Goal: Transaction & Acquisition: Book appointment/travel/reservation

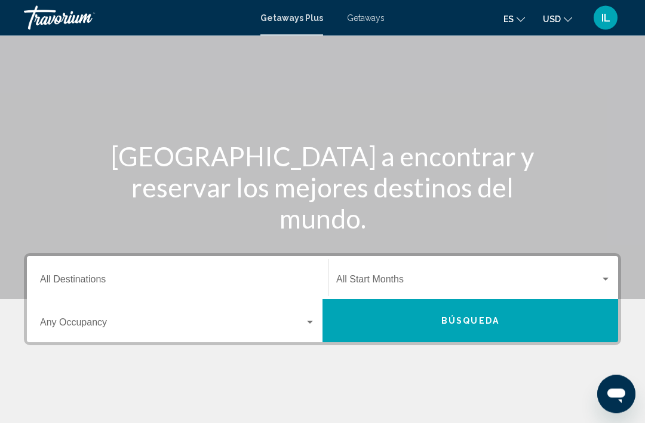
scroll to position [66, 0]
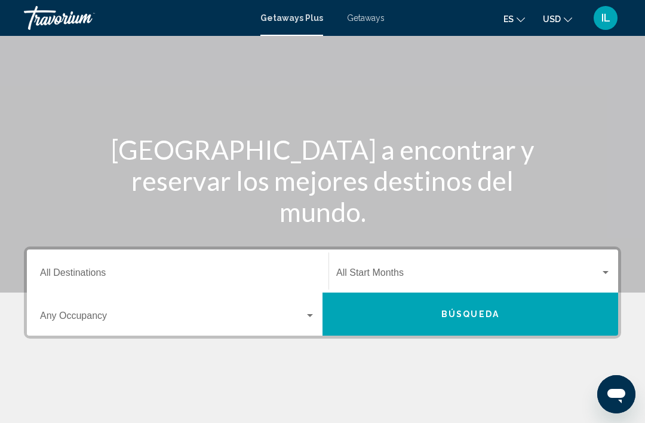
click at [75, 274] on input "Destination All Destinations" at bounding box center [178, 275] width 276 height 11
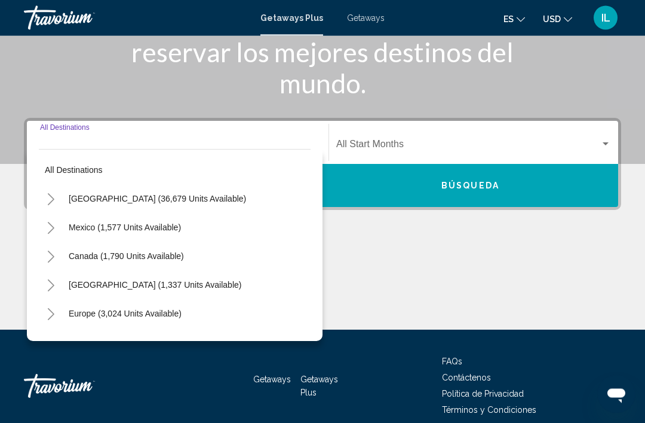
scroll to position [210, 0]
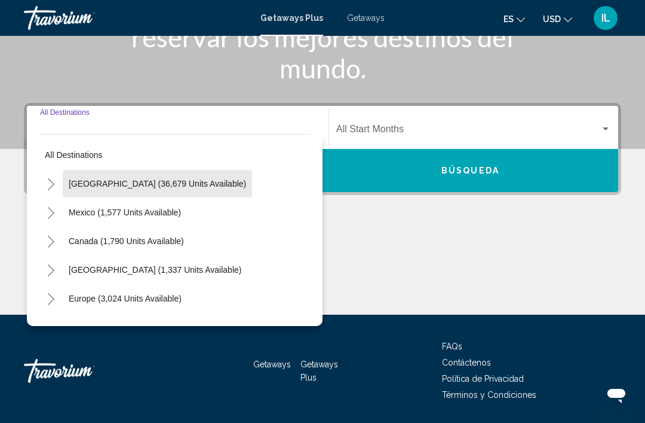
click at [165, 187] on span "[GEOGRAPHIC_DATA] (36,679 units available)" at bounding box center [157, 184] width 177 height 10
type input "**********"
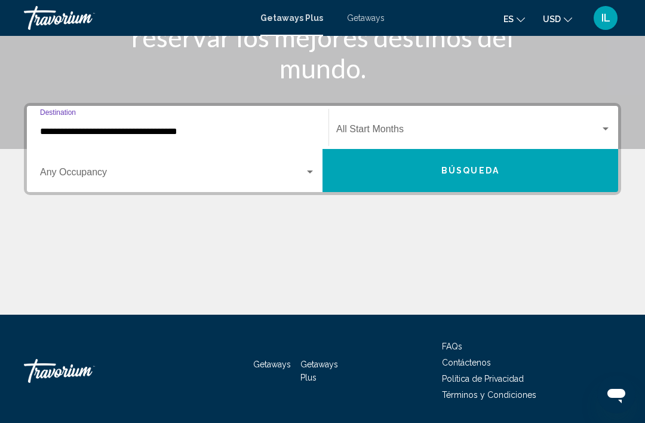
click at [315, 172] on div "Search widget" at bounding box center [310, 172] width 11 height 10
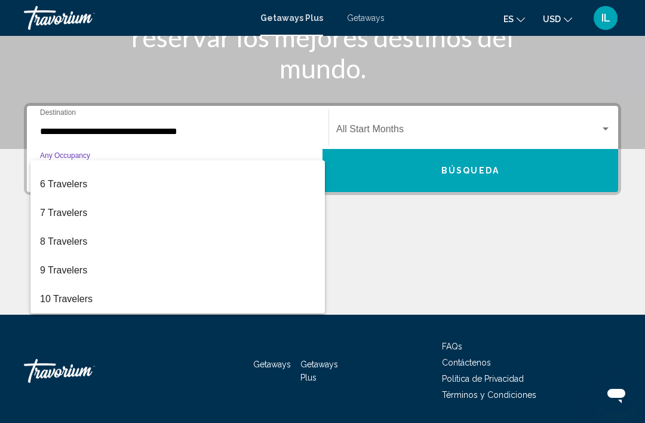
scroll to position [134, 0]
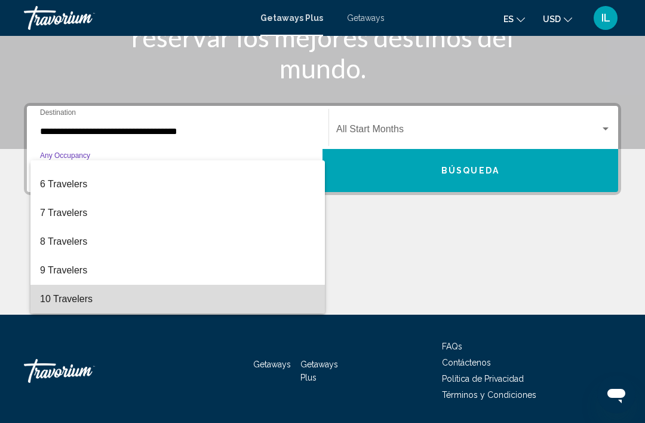
click at [63, 298] on span "10 Travelers" at bounding box center [178, 298] width 276 height 29
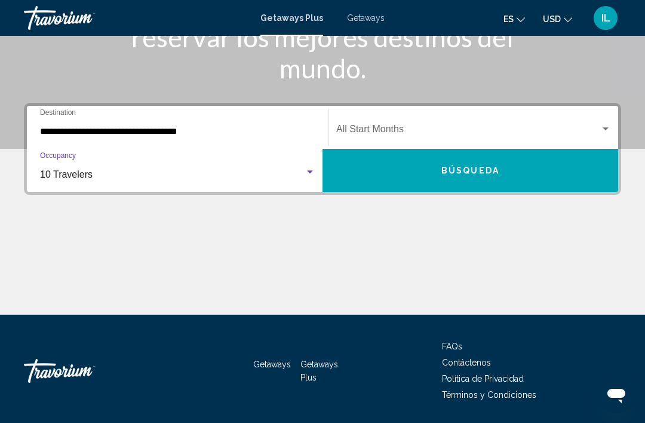
click at [605, 128] on div "Search widget" at bounding box center [606, 128] width 6 height 3
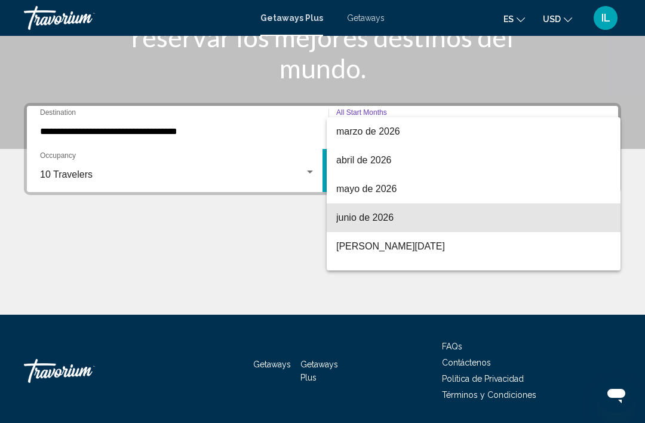
scroll to position [200, 0]
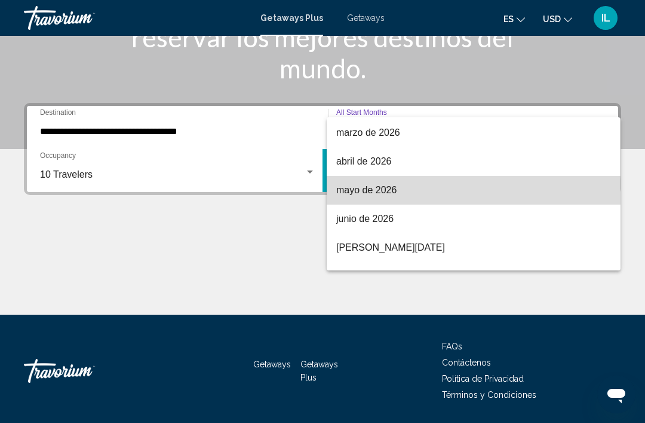
click at [399, 195] on span "mayo de 2026" at bounding box center [473, 190] width 275 height 29
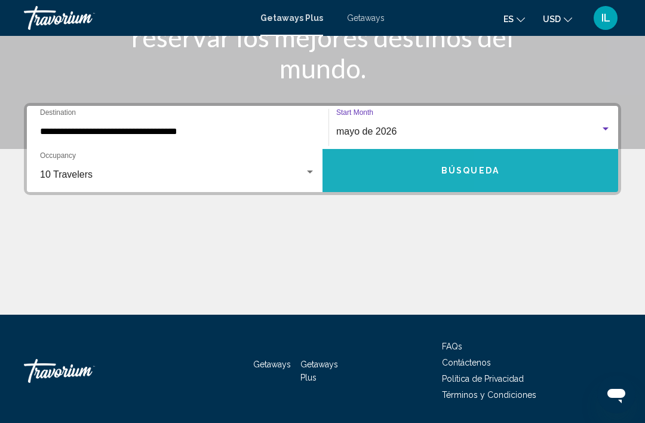
click at [541, 175] on button "Búsqueda" at bounding box center [471, 170] width 296 height 43
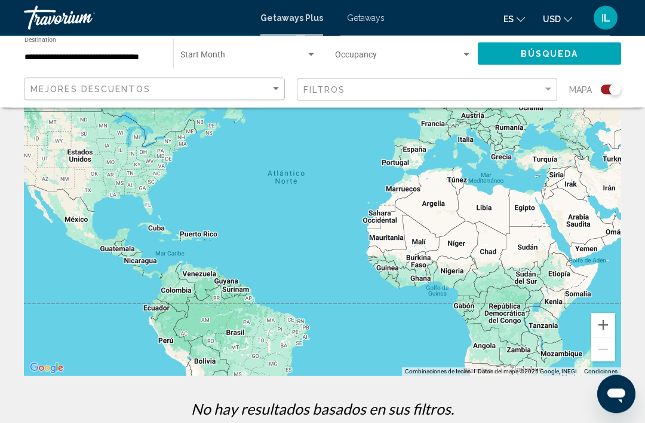
scroll to position [203, 0]
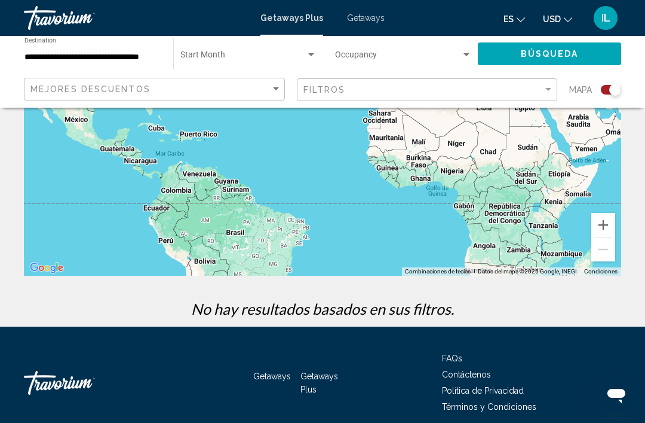
click at [323, 371] on span "Getaways Plus" at bounding box center [320, 382] width 38 height 23
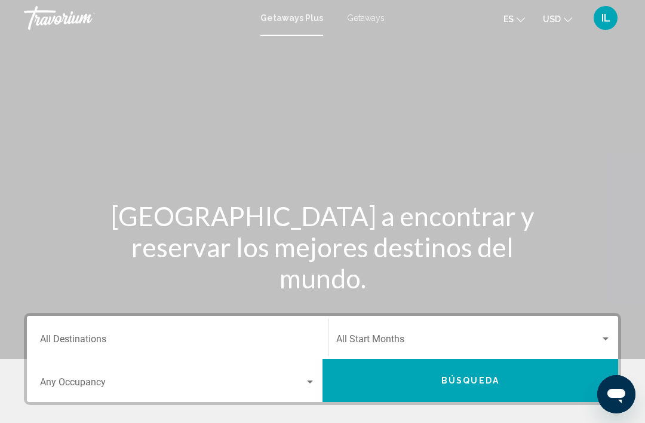
click at [504, 393] on button "Búsqueda" at bounding box center [471, 380] width 296 height 43
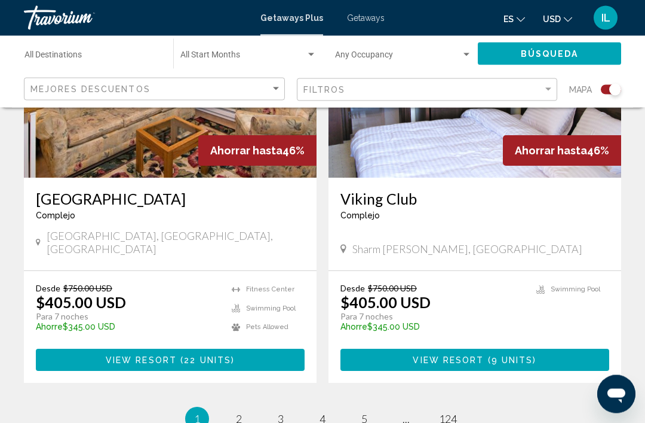
scroll to position [2689, 0]
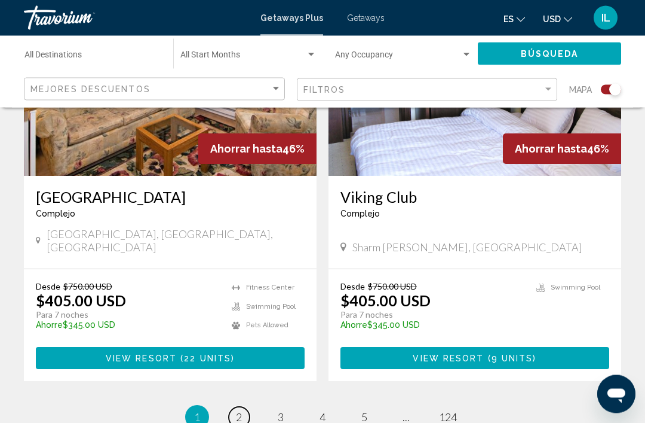
click at [246, 407] on link "page 2" at bounding box center [239, 417] width 21 height 21
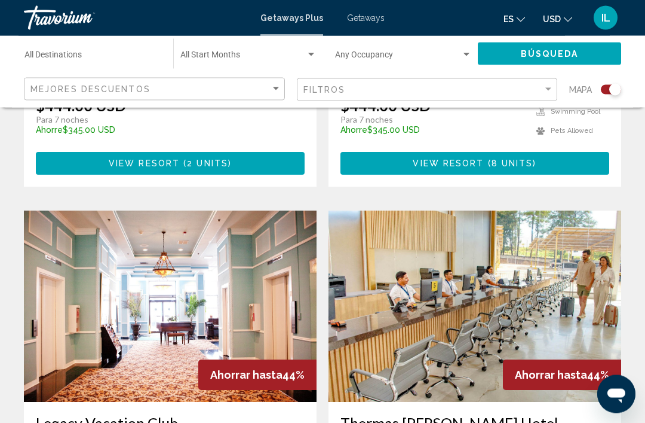
scroll to position [1159, 0]
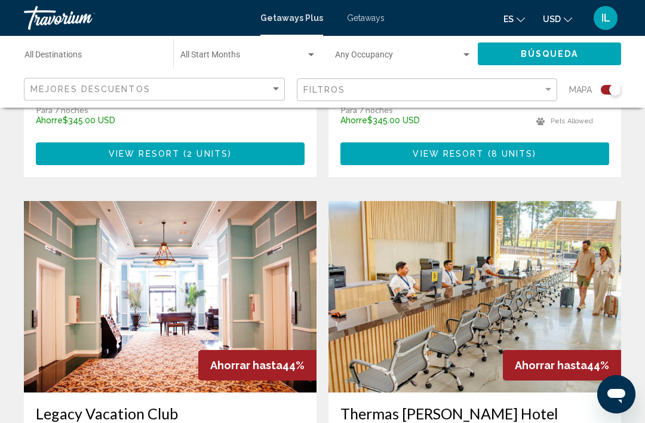
click at [588, 280] on img "Main content" at bounding box center [475, 296] width 293 height 191
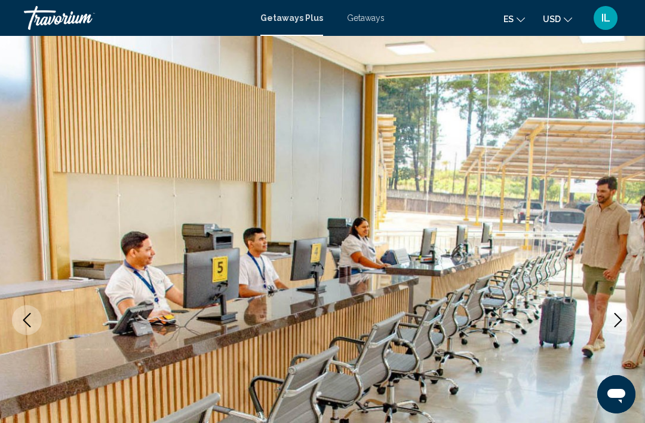
click at [616, 316] on icon "Next image" at bounding box center [618, 320] width 14 height 14
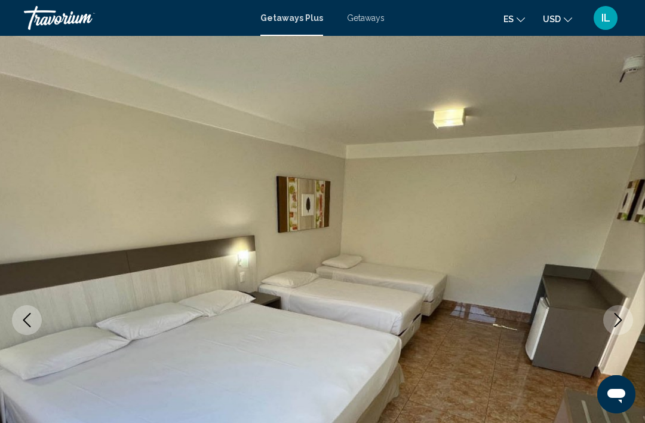
click at [622, 314] on icon "Next image" at bounding box center [618, 320] width 14 height 14
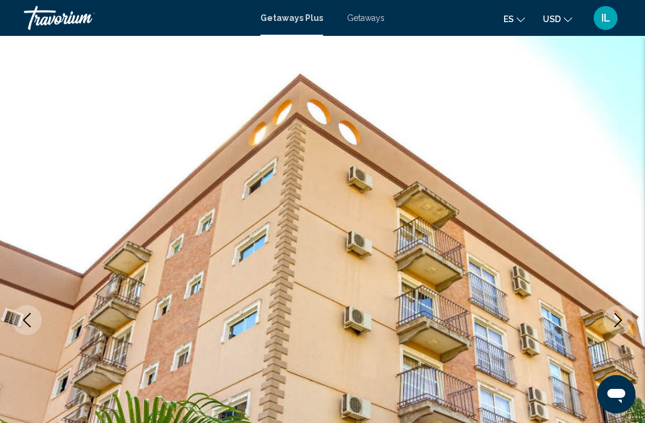
click at [620, 319] on icon "Next image" at bounding box center [618, 320] width 14 height 14
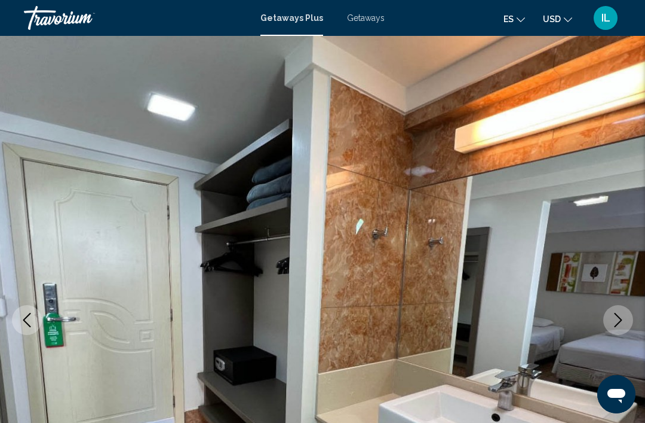
click at [622, 315] on icon "Next image" at bounding box center [618, 320] width 14 height 14
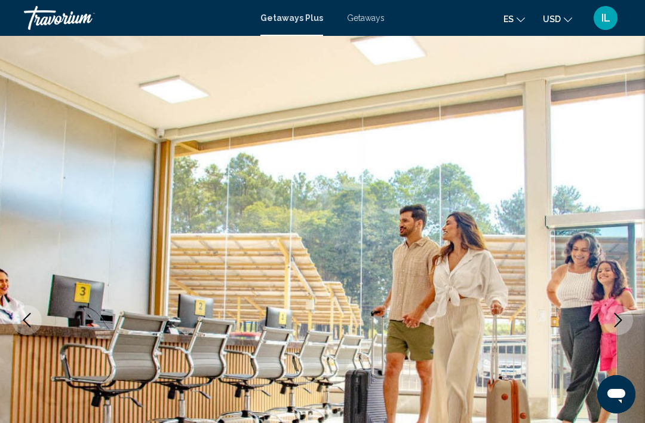
click at [623, 320] on icon "Next image" at bounding box center [618, 320] width 14 height 14
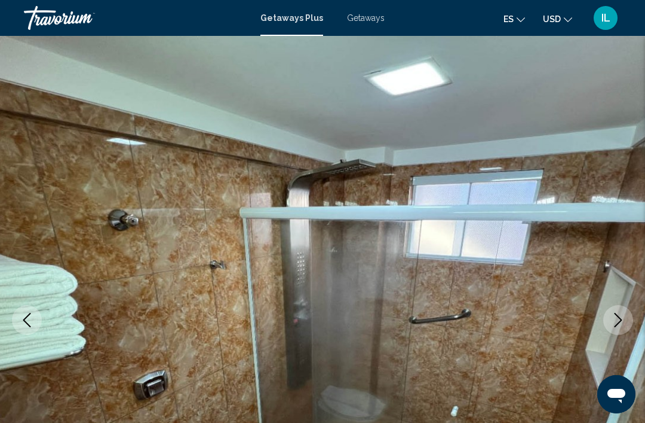
click at [622, 322] on icon "Next image" at bounding box center [618, 320] width 14 height 14
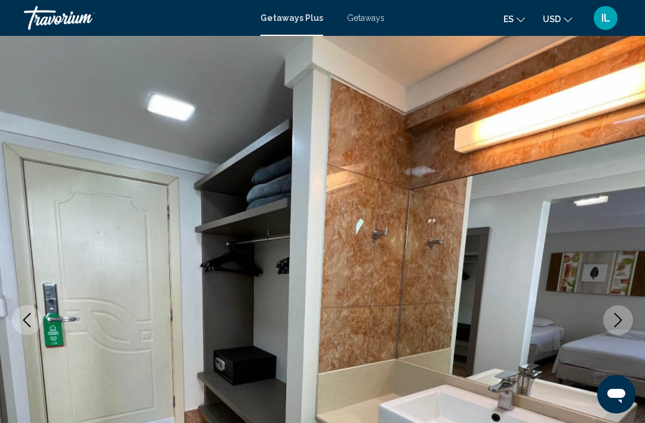
click at [625, 317] on icon "Next image" at bounding box center [618, 320] width 14 height 14
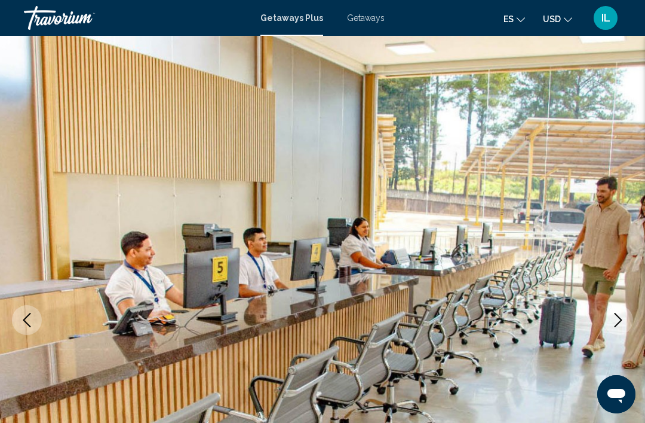
click at [614, 319] on icon "Next image" at bounding box center [618, 320] width 14 height 14
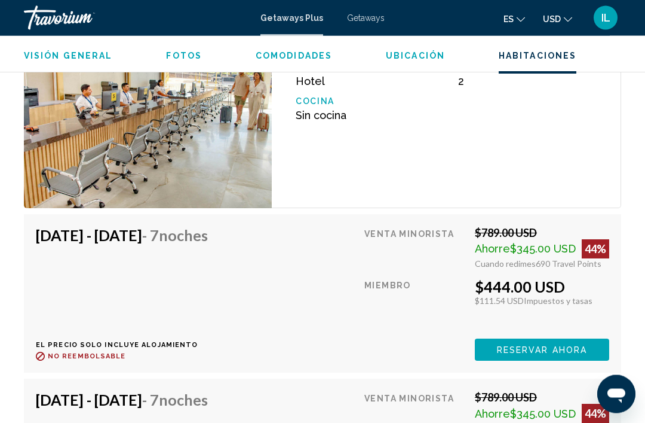
scroll to position [2408, 0]
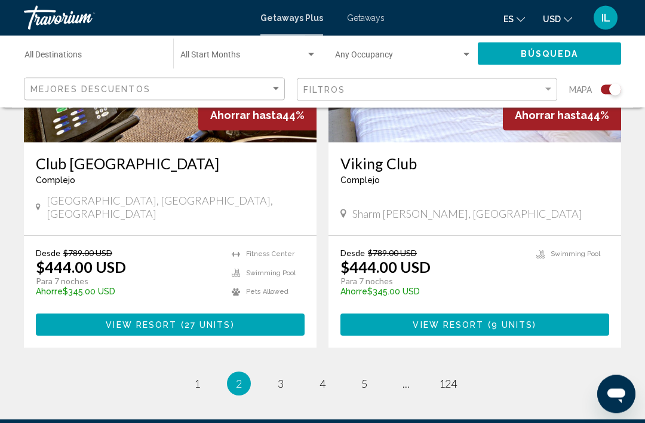
scroll to position [2697, 0]
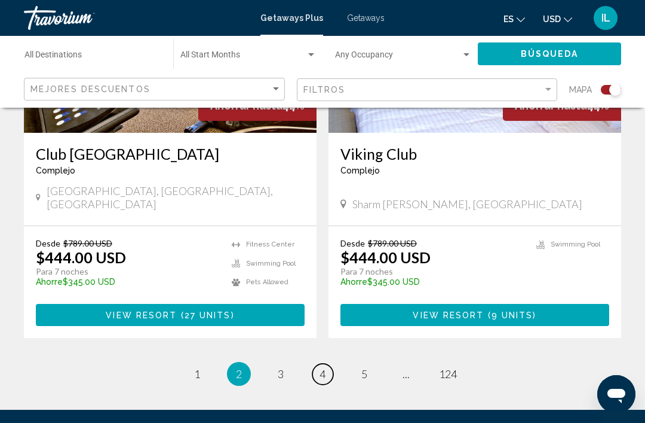
click at [326, 367] on span "4" at bounding box center [323, 373] width 6 height 13
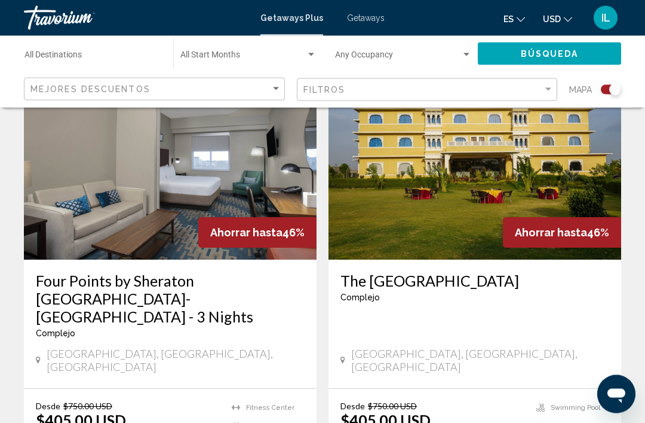
scroll to position [902, 0]
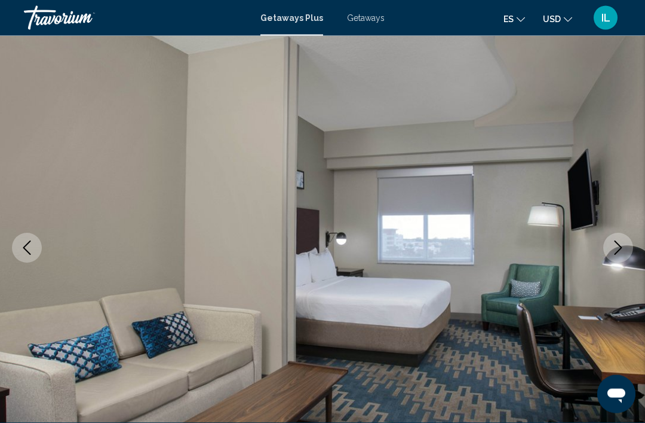
scroll to position [76, 0]
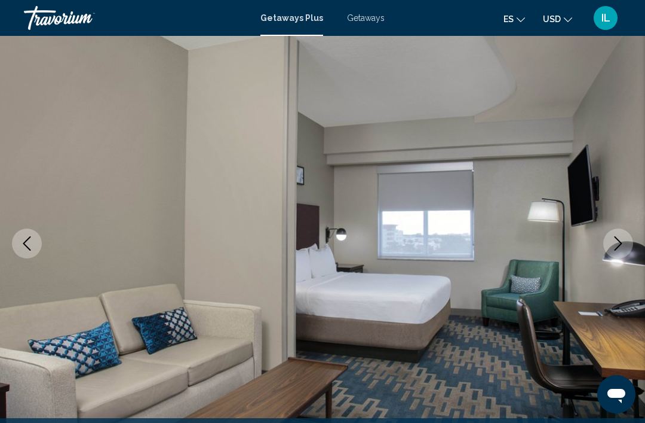
click at [617, 241] on icon "Next image" at bounding box center [618, 243] width 14 height 14
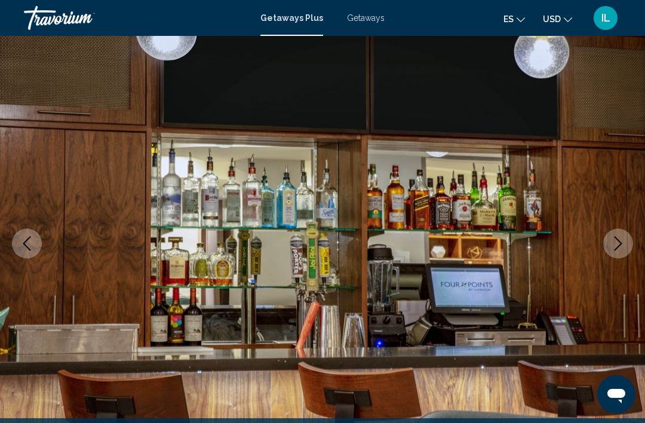
click at [619, 245] on icon "Next image" at bounding box center [618, 243] width 14 height 14
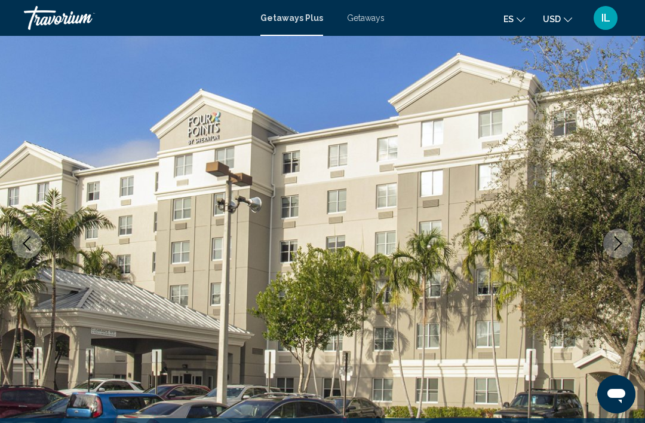
click at [619, 247] on icon "Next image" at bounding box center [619, 243] width 8 height 14
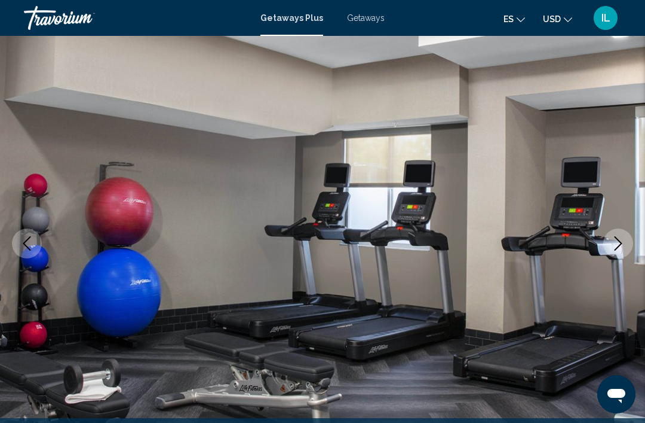
click at [616, 246] on icon "Next image" at bounding box center [618, 243] width 14 height 14
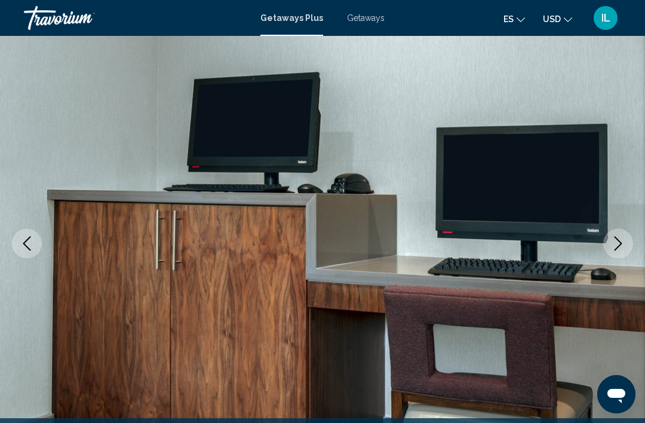
click at [616, 249] on icon "Next image" at bounding box center [619, 243] width 8 height 14
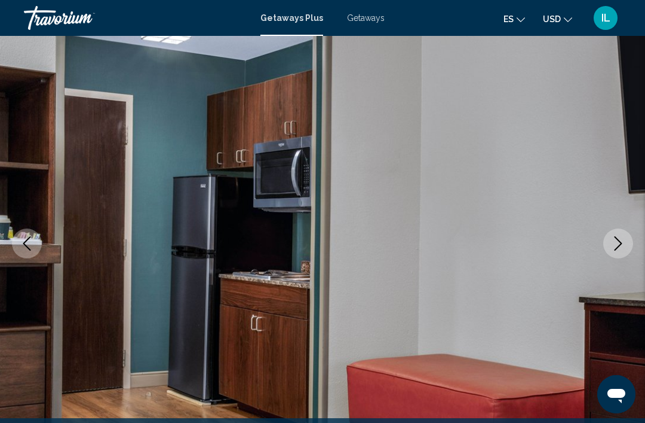
click at [615, 242] on icon "Next image" at bounding box center [618, 243] width 14 height 14
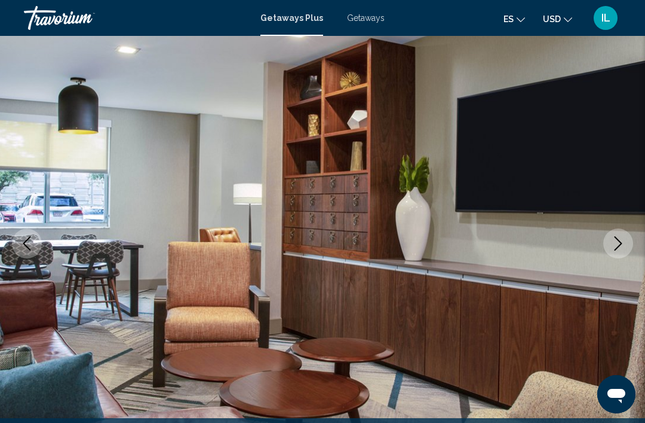
click at [617, 244] on icon "Next image" at bounding box center [618, 243] width 14 height 14
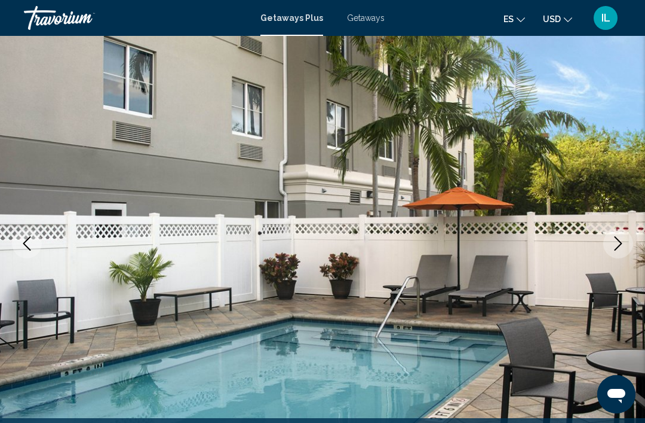
click at [617, 243] on icon "Next image" at bounding box center [618, 243] width 14 height 14
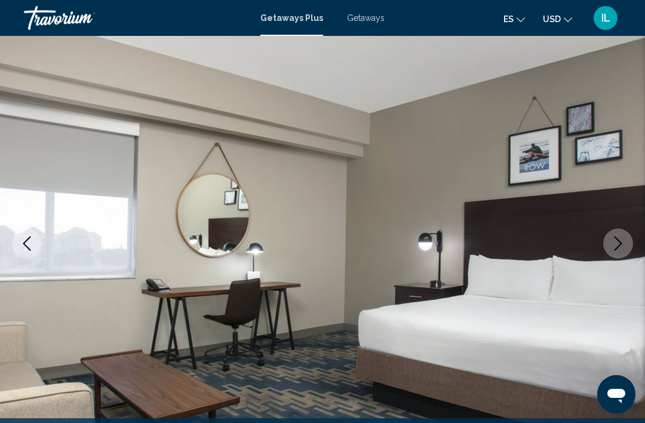
click at [619, 248] on icon "Next image" at bounding box center [618, 243] width 14 height 14
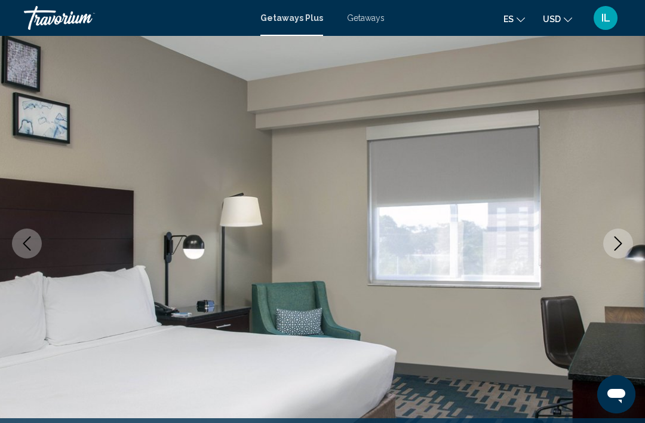
click at [619, 245] on icon "Next image" at bounding box center [618, 243] width 14 height 14
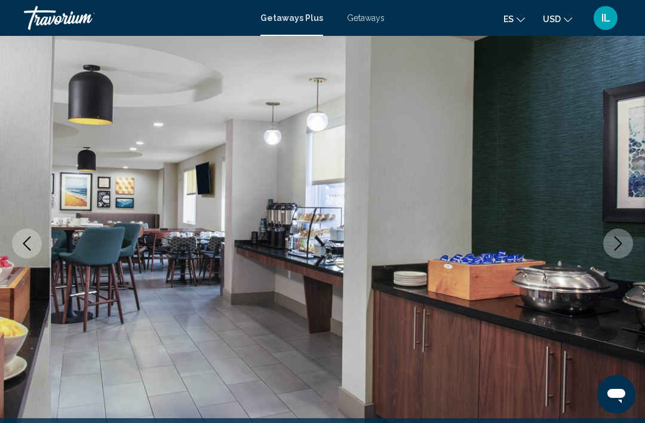
click at [620, 239] on icon "Next image" at bounding box center [618, 243] width 14 height 14
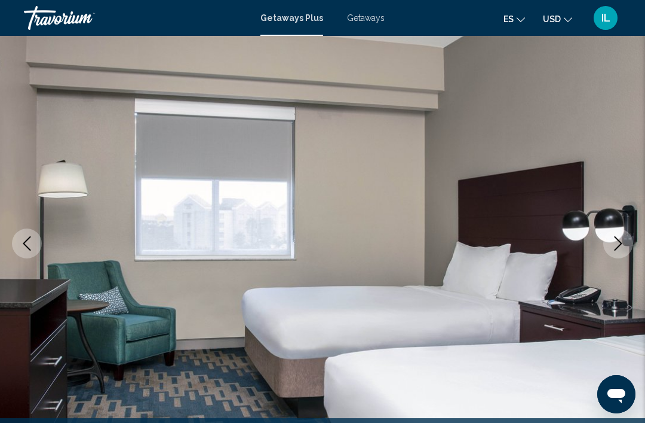
click at [617, 238] on icon "Next image" at bounding box center [619, 243] width 8 height 14
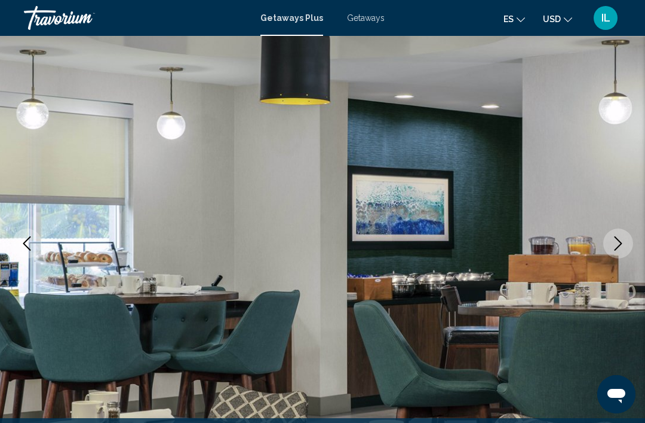
click at [619, 243] on icon "Next image" at bounding box center [618, 243] width 14 height 14
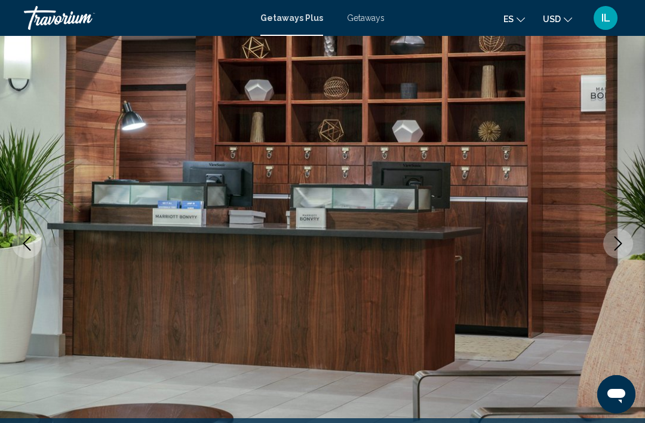
click at [620, 243] on icon "Next image" at bounding box center [618, 243] width 14 height 14
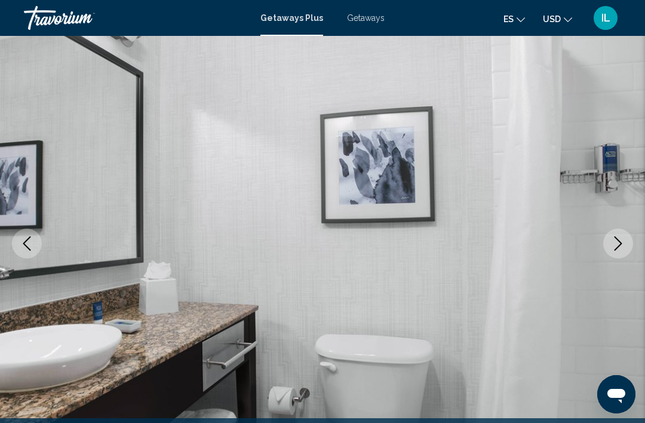
click at [619, 247] on icon "Next image" at bounding box center [618, 243] width 14 height 14
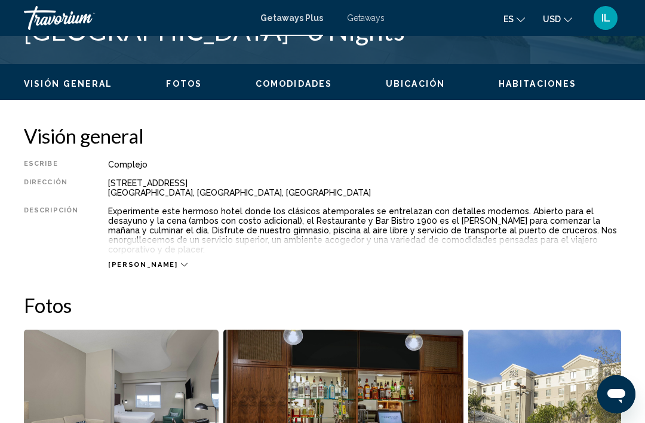
scroll to position [542, 0]
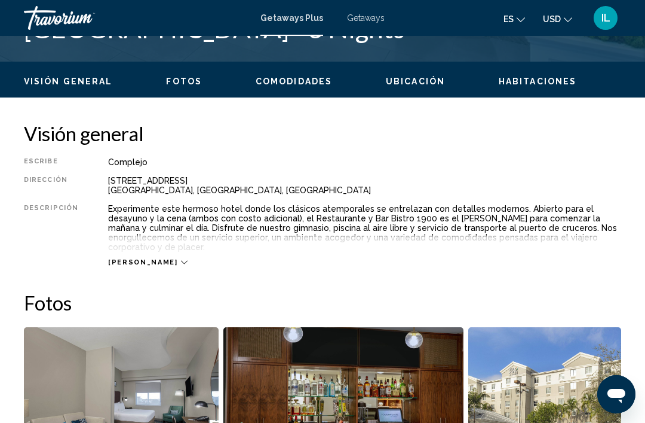
click at [181, 259] on icon "Main content" at bounding box center [184, 262] width 7 height 7
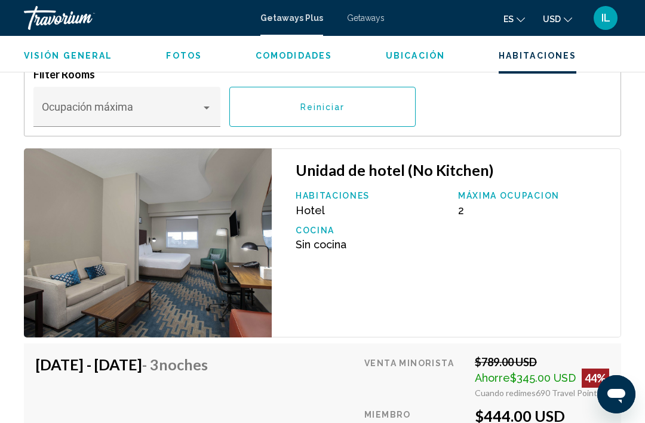
scroll to position [1910, 0]
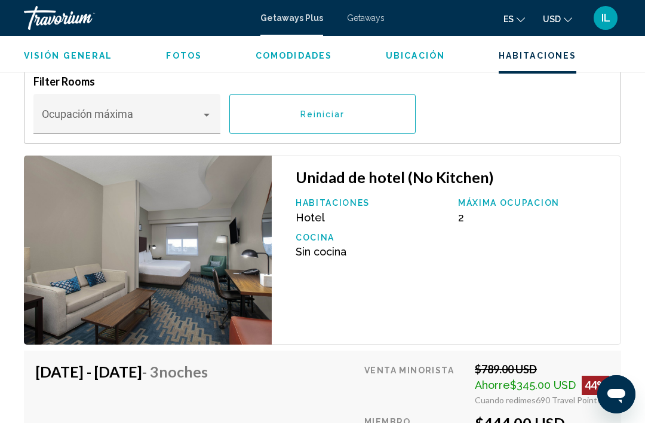
click at [195, 114] on span "Main content" at bounding box center [122, 120] width 160 height 12
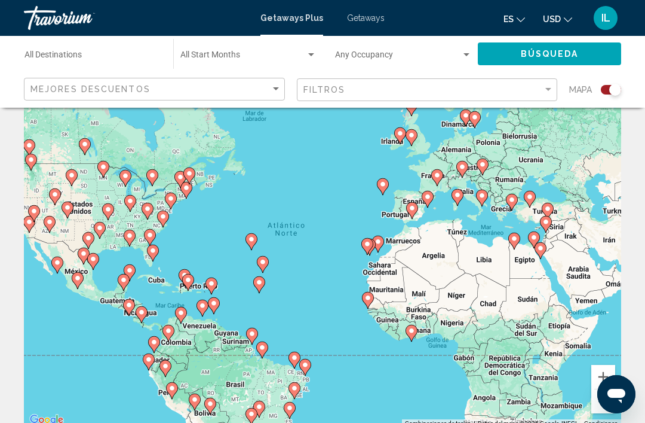
scroll to position [39, 0]
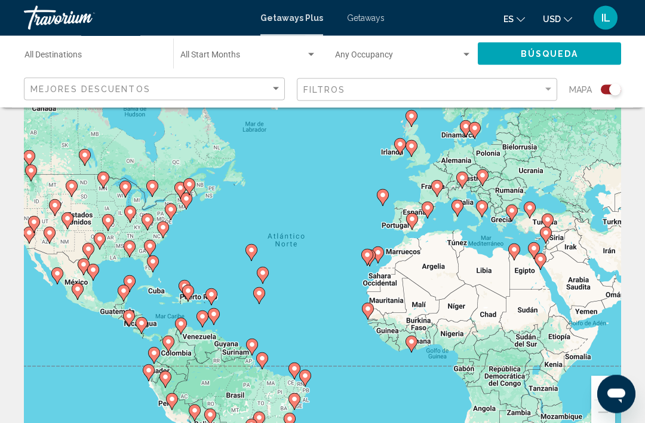
click at [64, 56] on input "Destination All Destinations" at bounding box center [93, 58] width 137 height 10
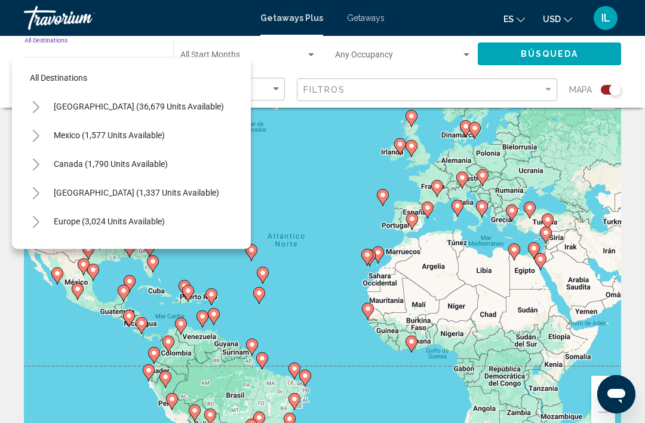
click at [205, 200] on button "[GEOGRAPHIC_DATA] (1,337 units available)" at bounding box center [136, 192] width 177 height 27
type input "**********"
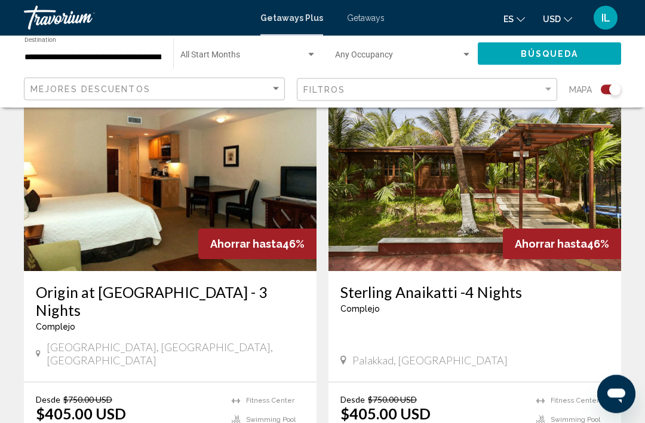
scroll to position [2641, 0]
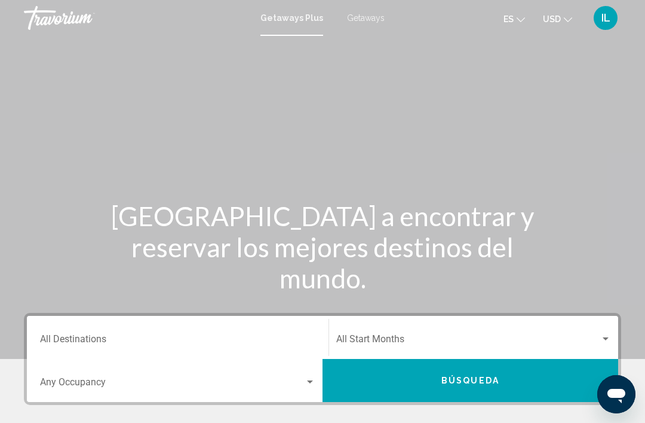
click at [91, 338] on input "Destination All Destinations" at bounding box center [178, 341] width 276 height 11
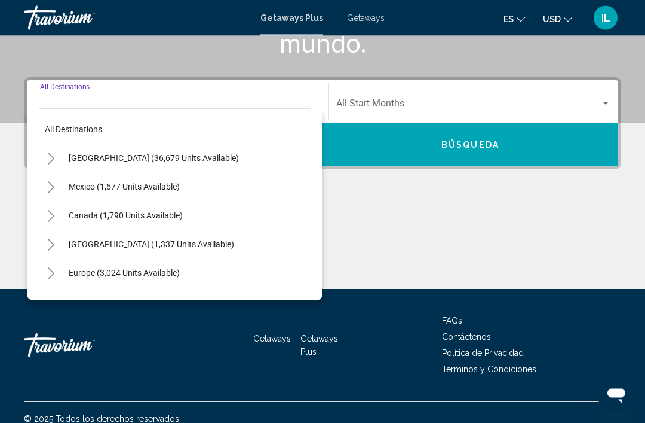
scroll to position [248, 0]
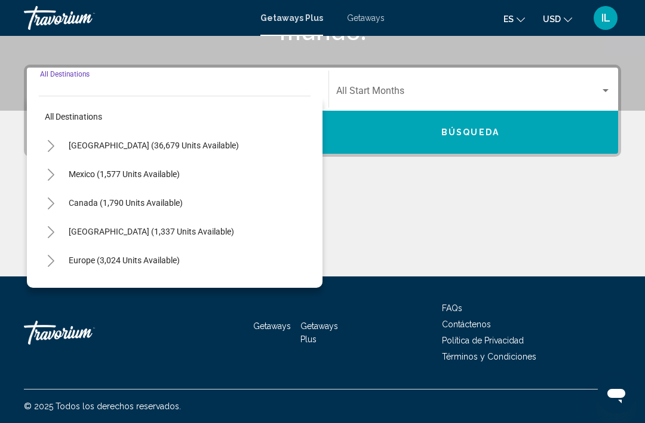
click at [163, 264] on span "Europe (3,024 units available)" at bounding box center [124, 260] width 111 height 10
type input "**********"
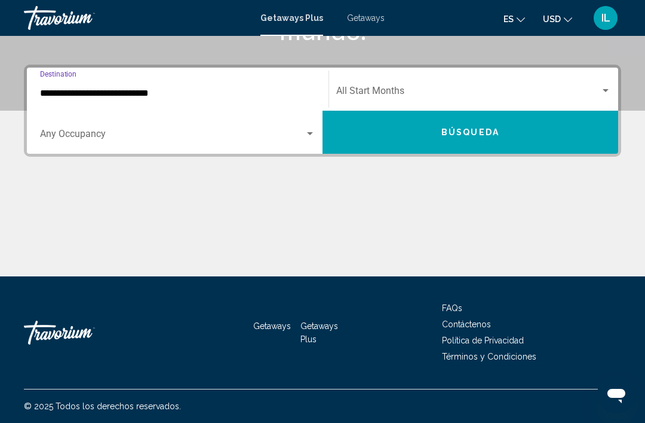
click at [312, 140] on div "Search widget" at bounding box center [178, 136] width 276 height 11
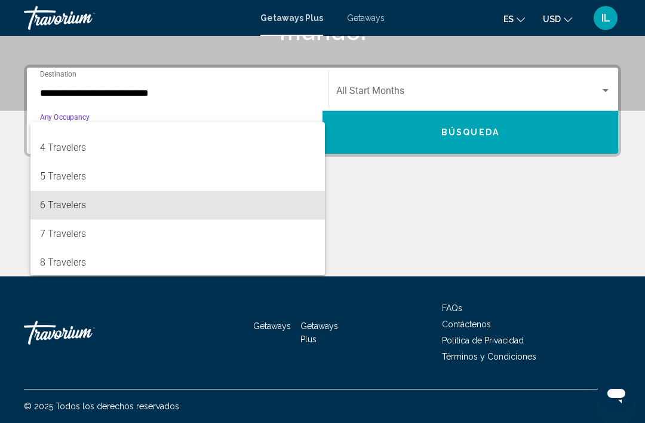
scroll to position [71, 0]
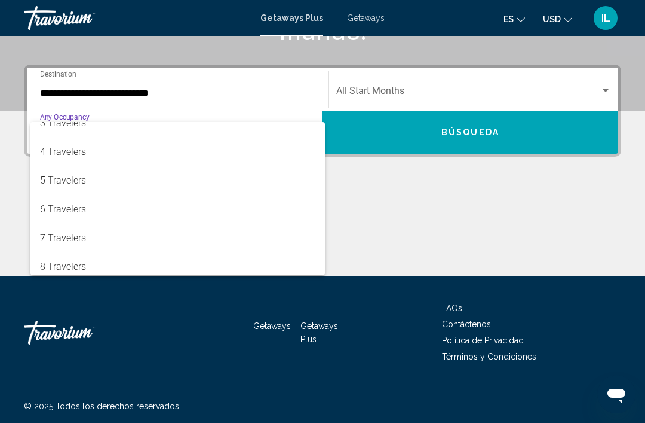
click at [514, 138] on div at bounding box center [322, 211] width 645 height 423
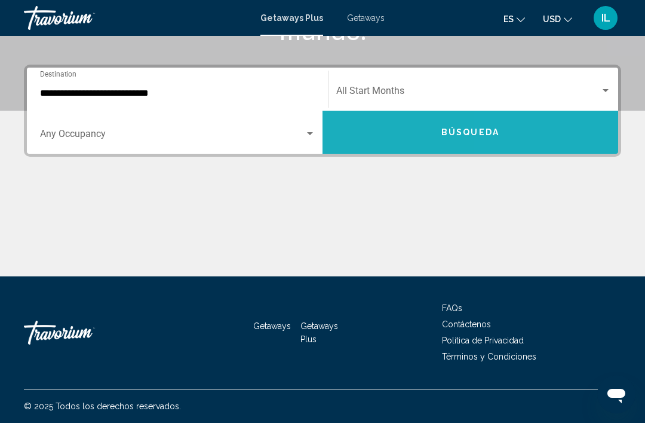
click at [524, 134] on button "Búsqueda" at bounding box center [471, 132] width 296 height 43
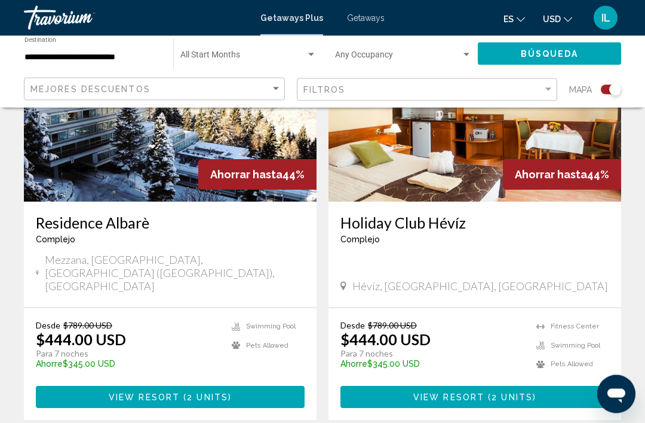
scroll to position [2650, 0]
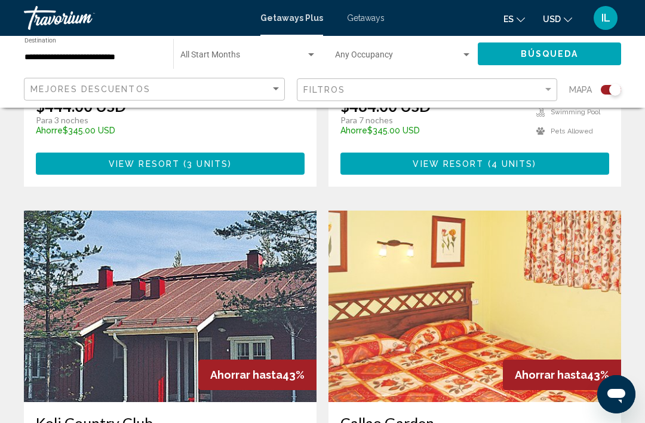
scroll to position [2013, 0]
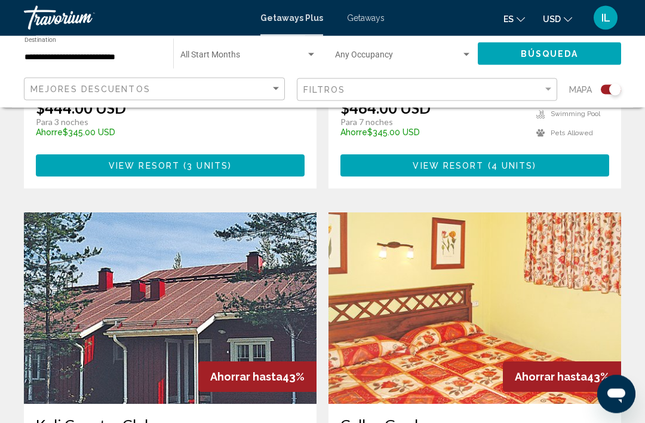
click at [544, 371] on span "Ahorrar hasta" at bounding box center [551, 377] width 72 height 13
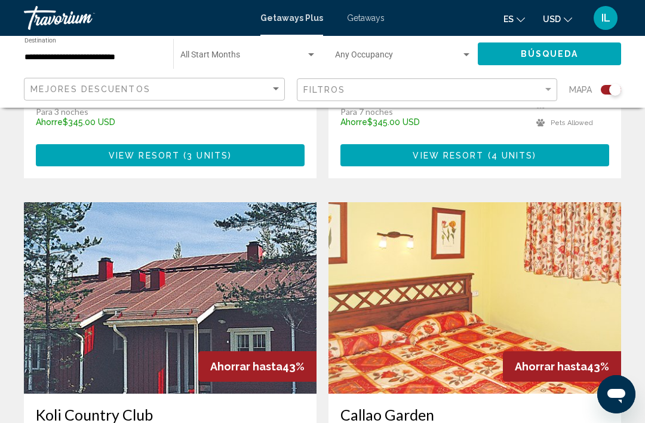
scroll to position [2033, 0]
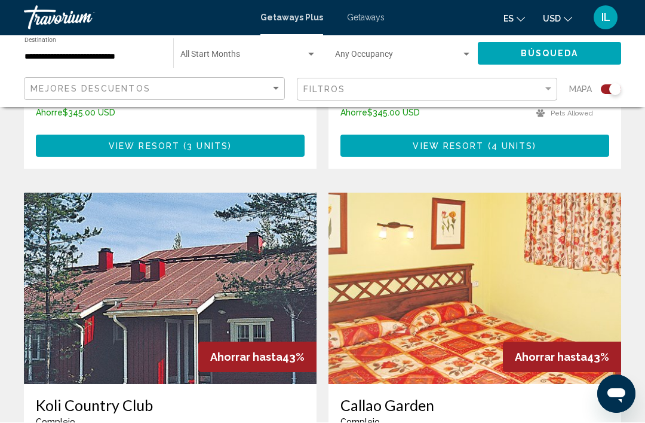
click at [546, 245] on img "Main content" at bounding box center [475, 288] width 293 height 191
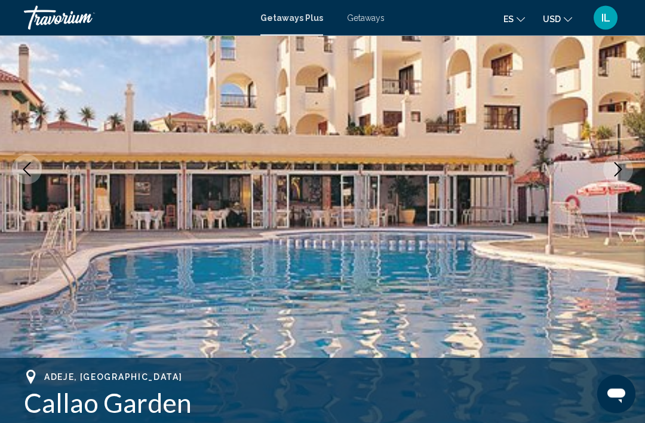
scroll to position [152, 0]
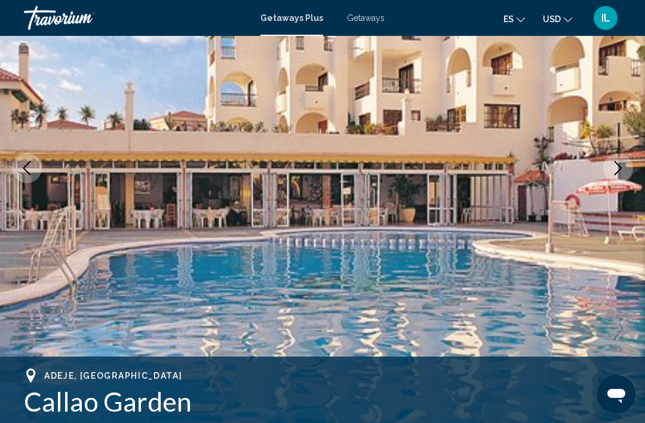
click at [610, 174] on button "Next image" at bounding box center [619, 168] width 30 height 30
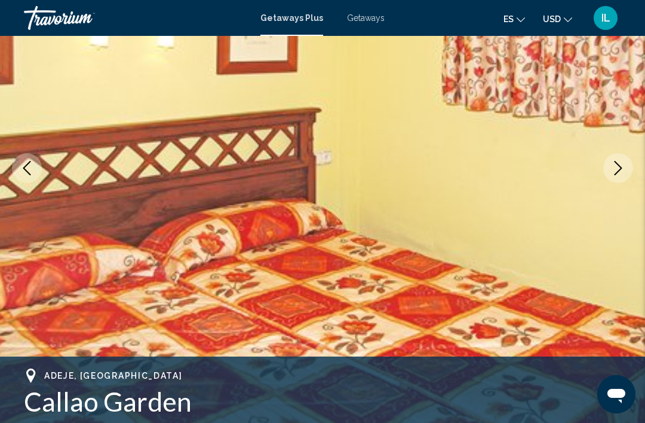
click at [621, 176] on button "Next image" at bounding box center [619, 168] width 30 height 30
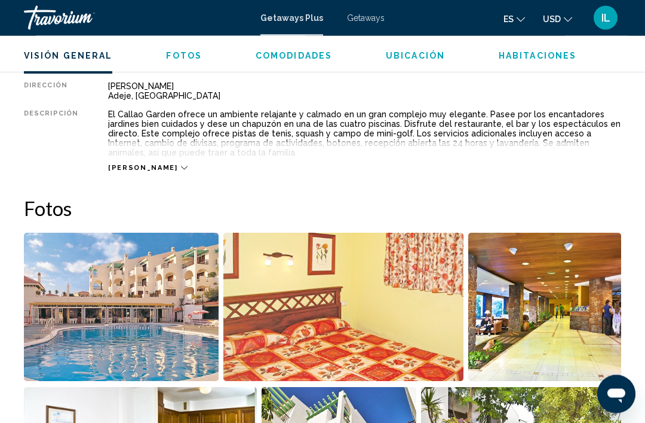
scroll to position [637, 0]
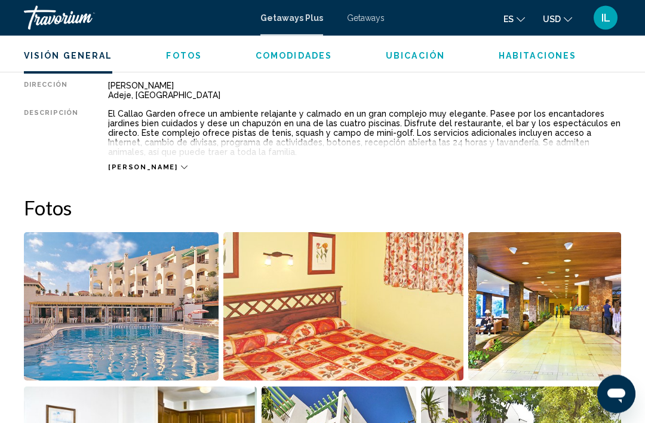
click at [143, 171] on div "[PERSON_NAME]" at bounding box center [147, 168] width 79 height 8
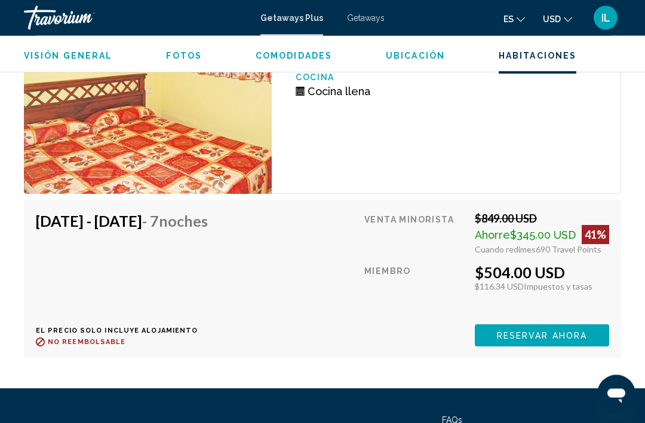
scroll to position [2489, 0]
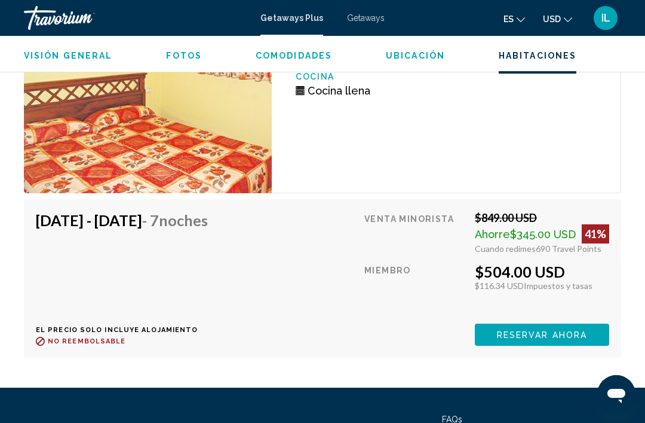
click at [570, 333] on span "Reservar ahora" at bounding box center [542, 335] width 90 height 10
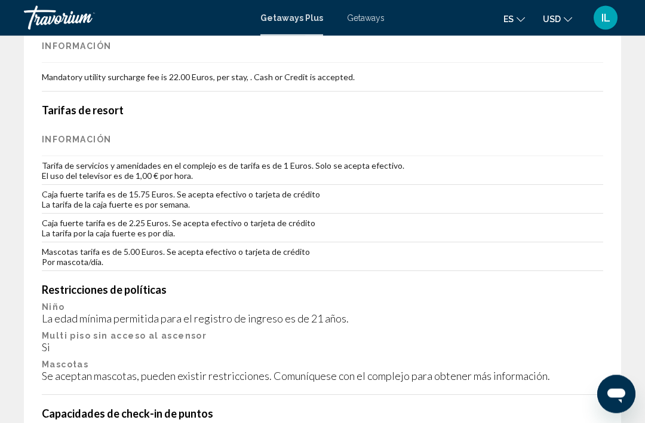
scroll to position [2105, 0]
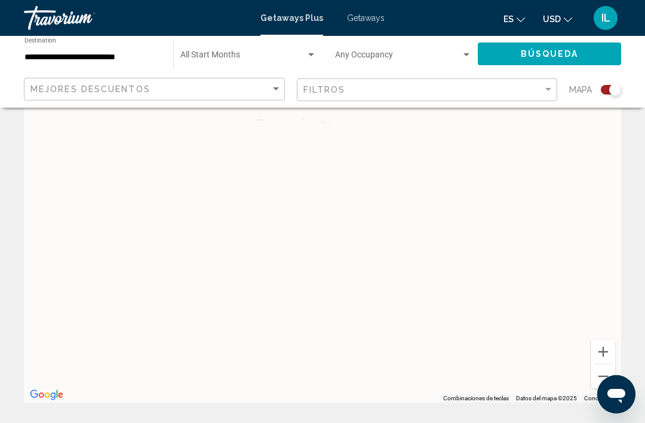
scroll to position [75, 0]
